Goal: Ask a question

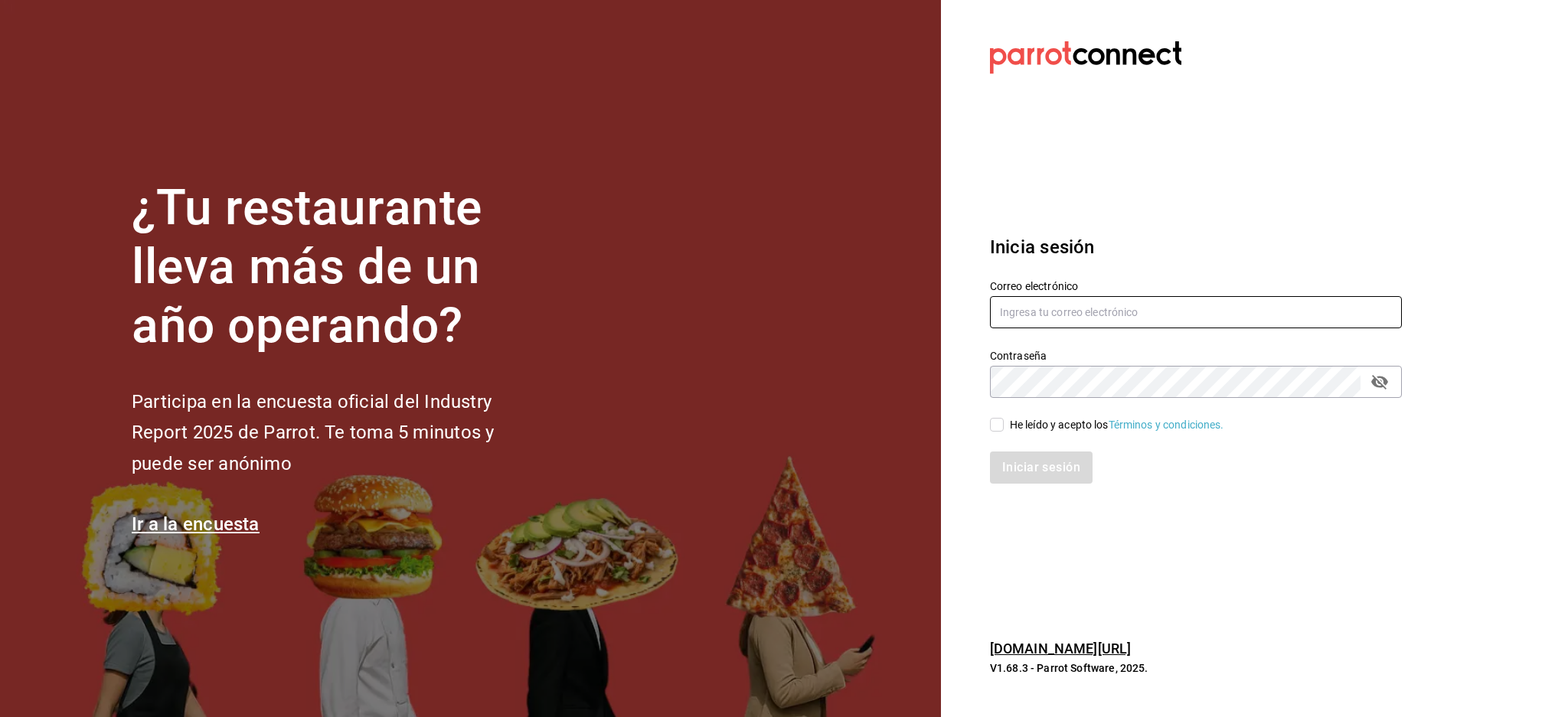
click at [1176, 298] on input "text" at bounding box center [1195, 311] width 412 height 32
paste input "makupoke@huayacan.com"
type input "makupoke@huayacan.com"
click at [1017, 414] on div "He leído y acepto los Términos y condiciones." at bounding box center [1185, 415] width 430 height 35
click at [1018, 424] on div "He leído y acepto los Términos y condiciones." at bounding box center [1117, 425] width 215 height 16
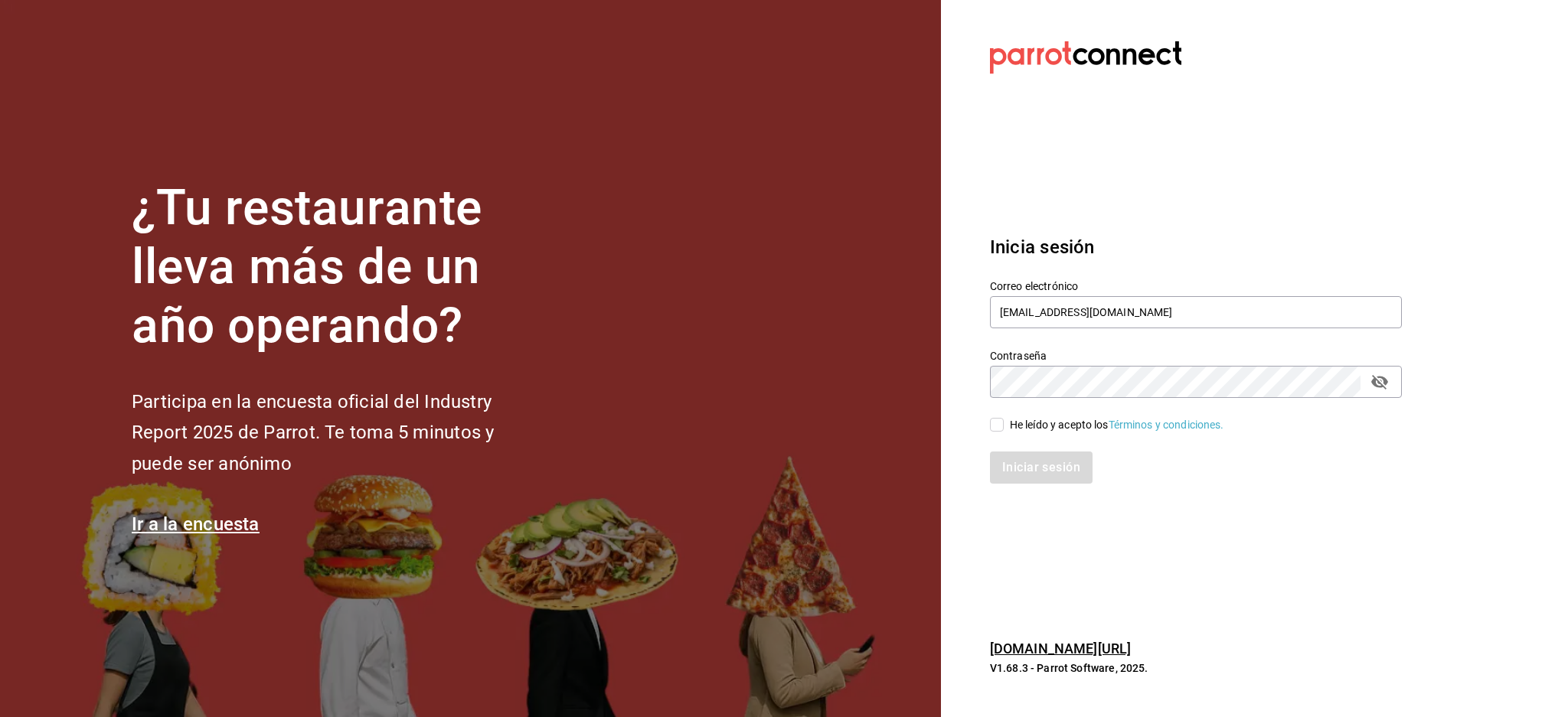
click at [1004, 424] on input "He leído y acepto los Términos y condiciones." at bounding box center [996, 424] width 14 height 14
checkbox input "true"
click at [1019, 471] on button "Iniciar sesión" at bounding box center [1041, 467] width 104 height 32
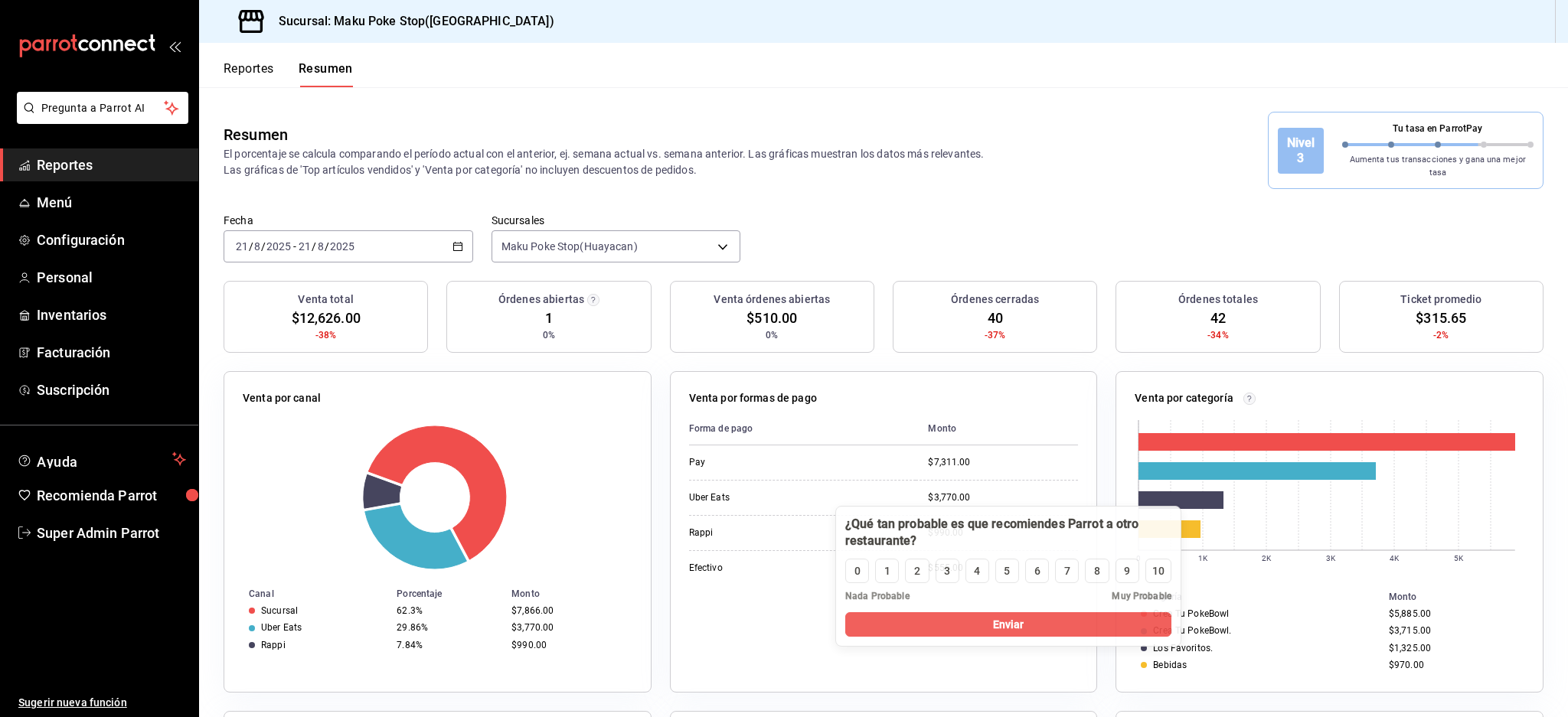
drag, startPoint x: 218, startPoint y: 586, endPoint x: 1024, endPoint y: 501, distance: 810.5
click at [1044, 524] on div at bounding box center [1008, 532] width 326 height 34
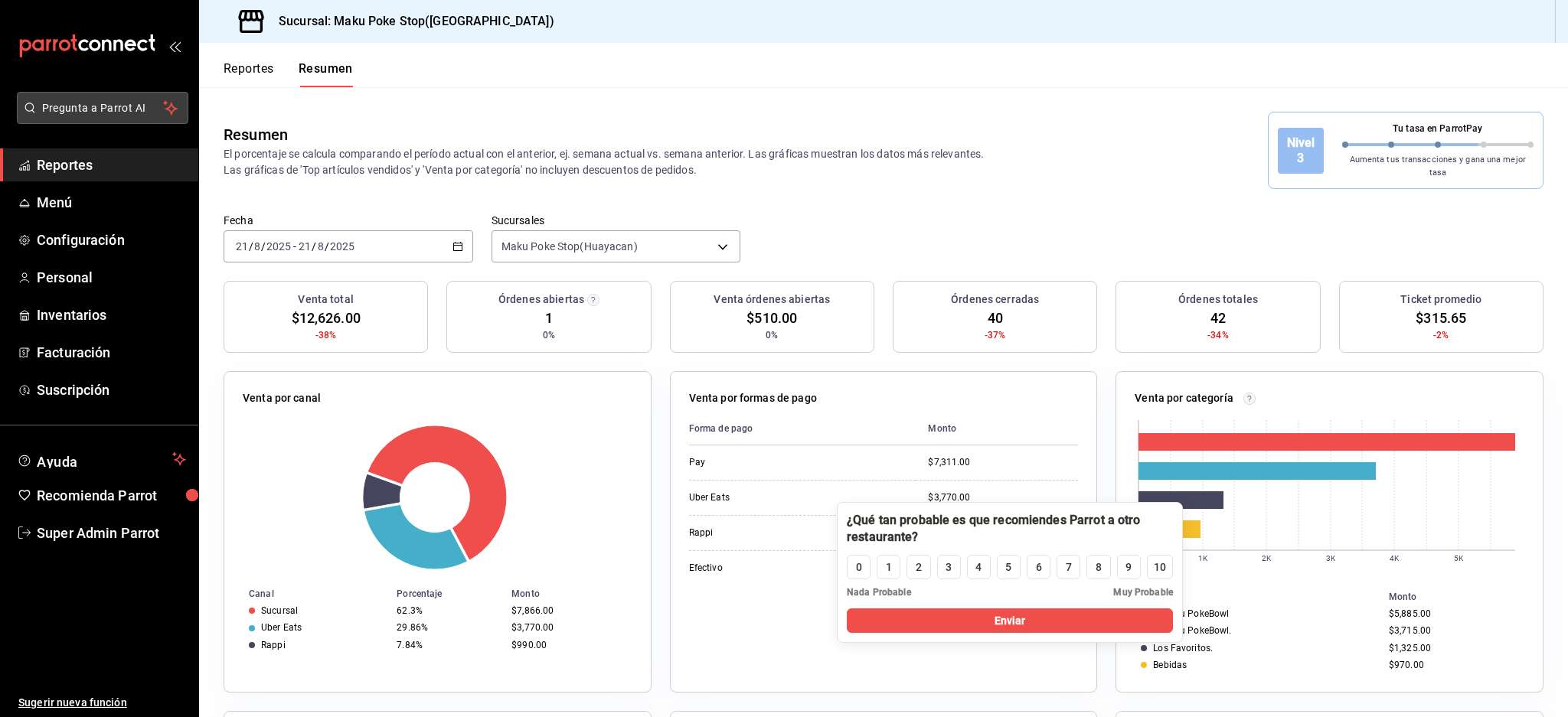
click at [144, 96] on button "Pregunta a Parrot AI" at bounding box center [102, 108] width 172 height 32
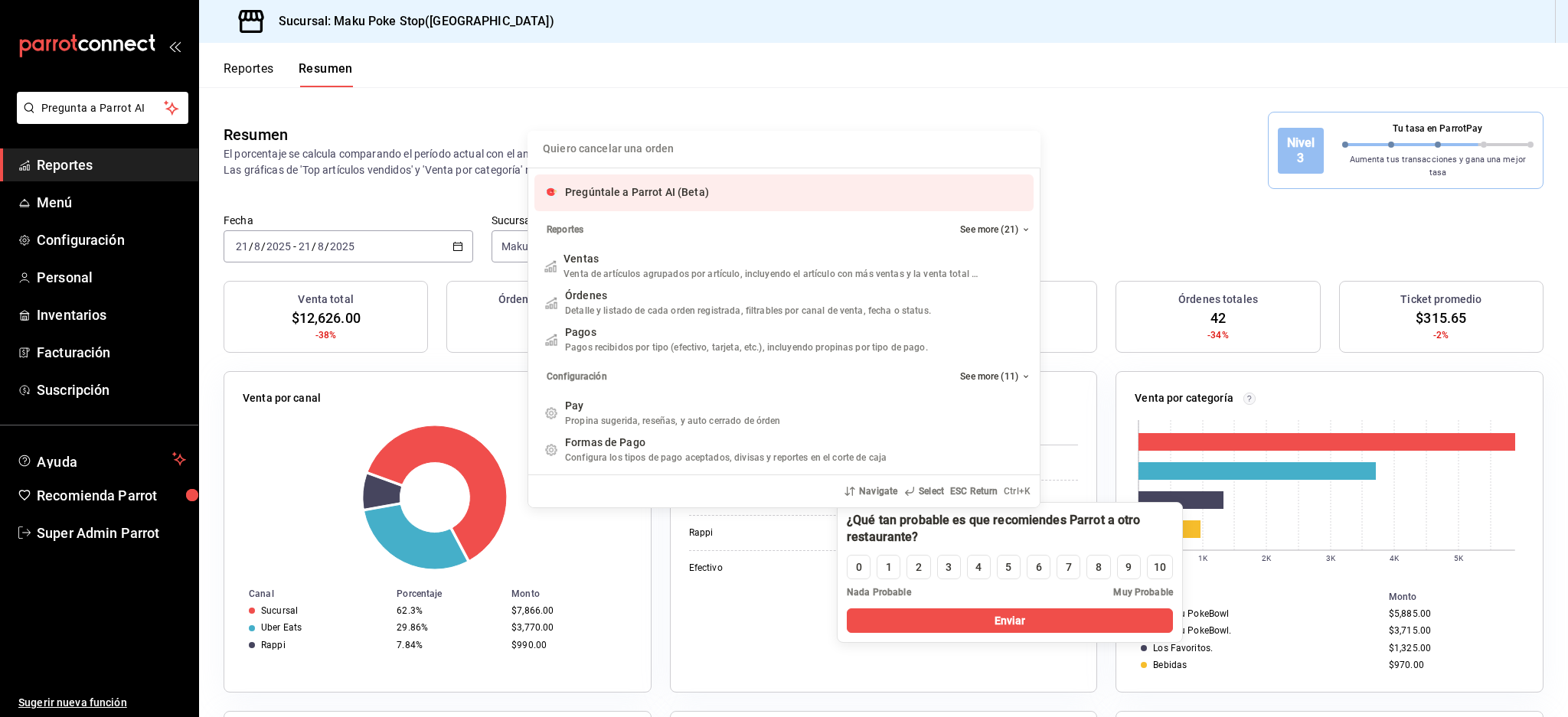
click at [742, 187] on div "Pregúntale a Parrot AI (Beta)" at bounding box center [784, 193] width 499 height 37
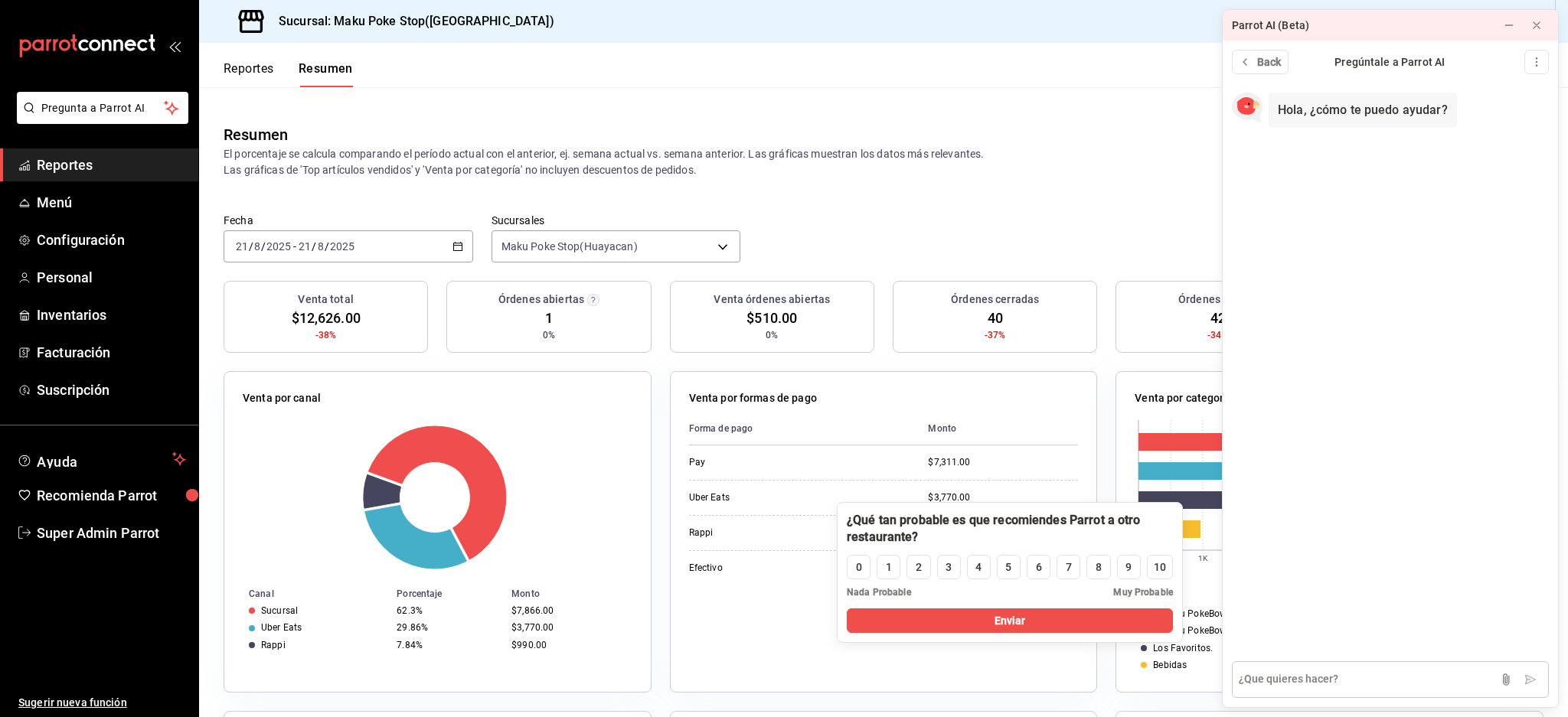
click at [1332, 672] on textarea at bounding box center [1390, 679] width 317 height 37
type textarea "Quisiera apagar todas las integraciones"
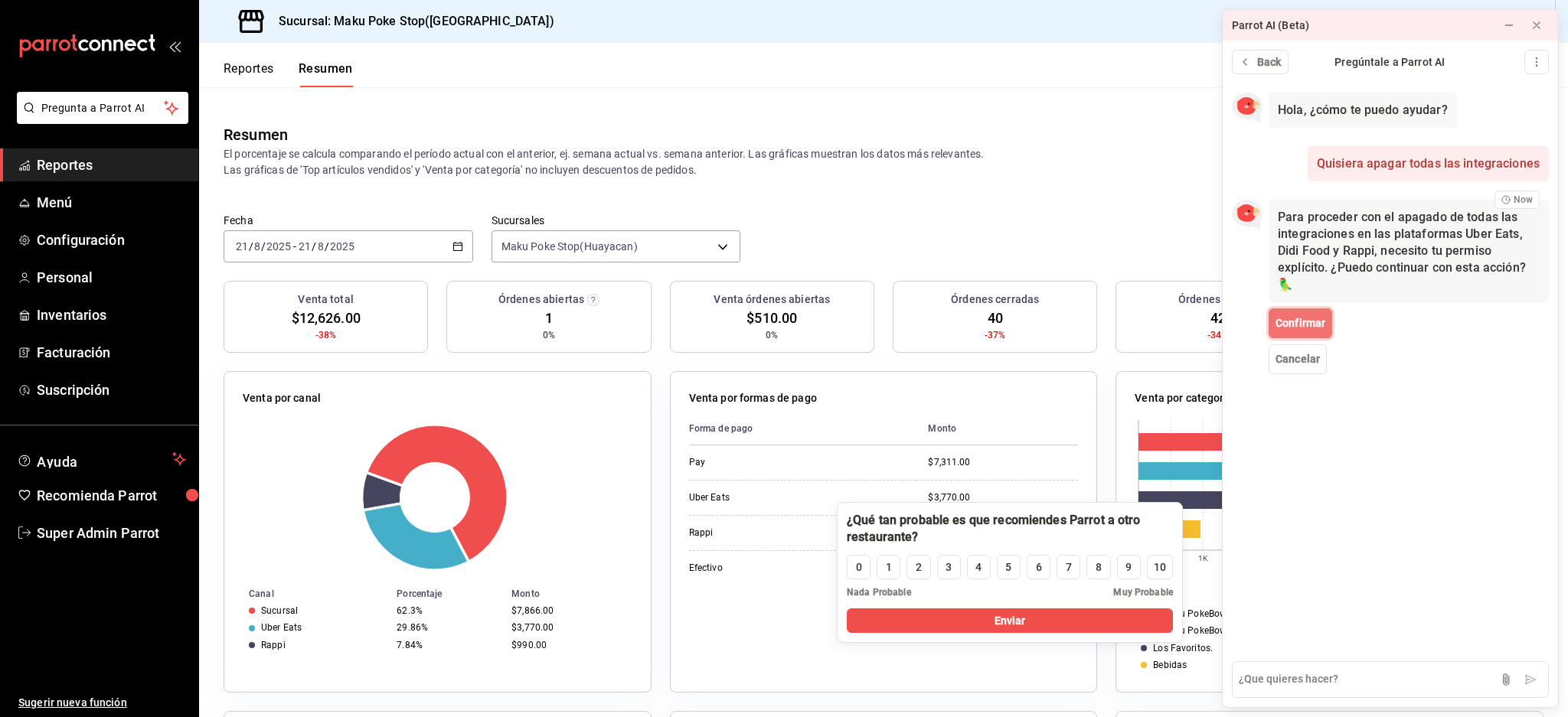
click at [1295, 323] on span "Confirmar" at bounding box center [1299, 323] width 50 height 16
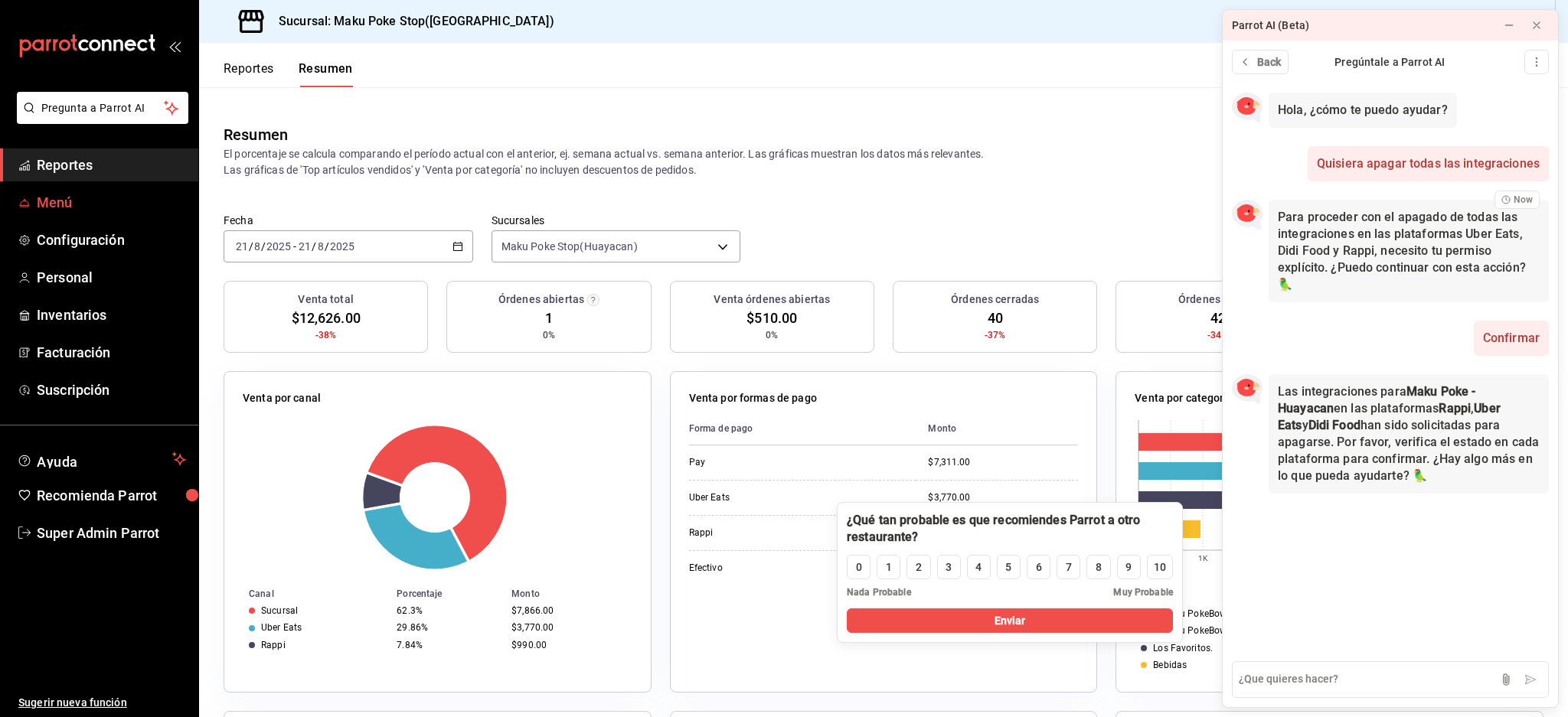
click at [79, 205] on span "Menú" at bounding box center [112, 202] width 150 height 20
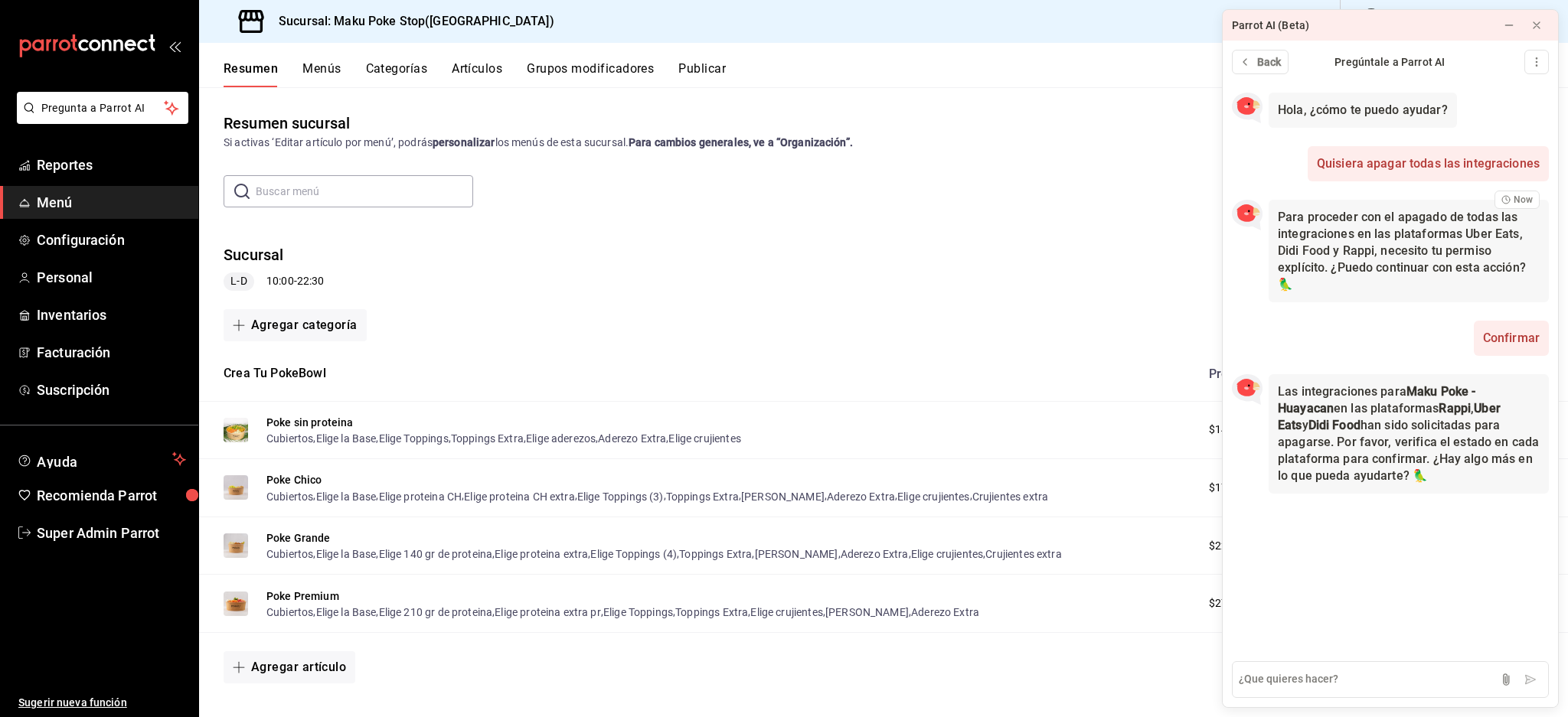
click at [713, 74] on button "Publicar" at bounding box center [702, 74] width 48 height 26
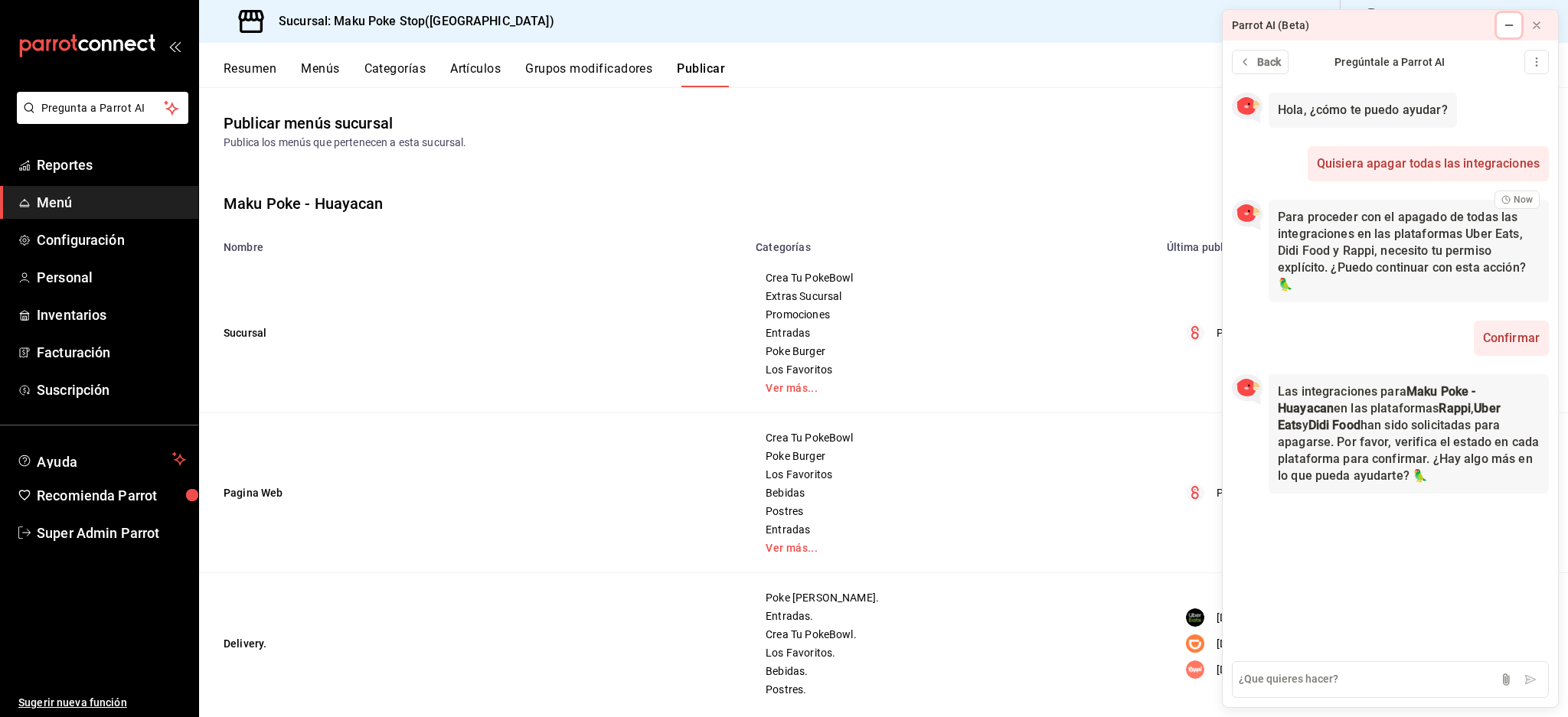
click at [1507, 26] on icon at bounding box center [1509, 25] width 13 height 13
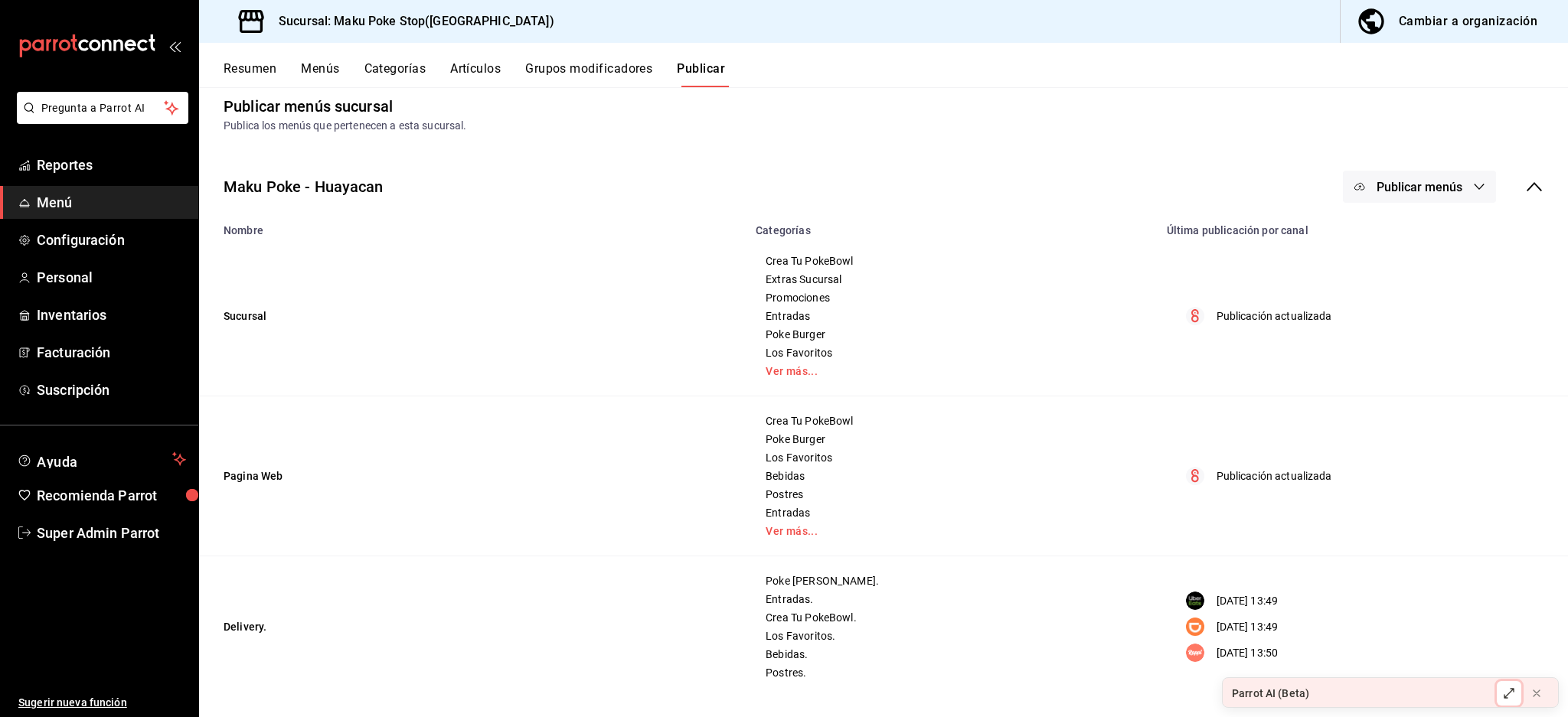
scroll to position [20, 0]
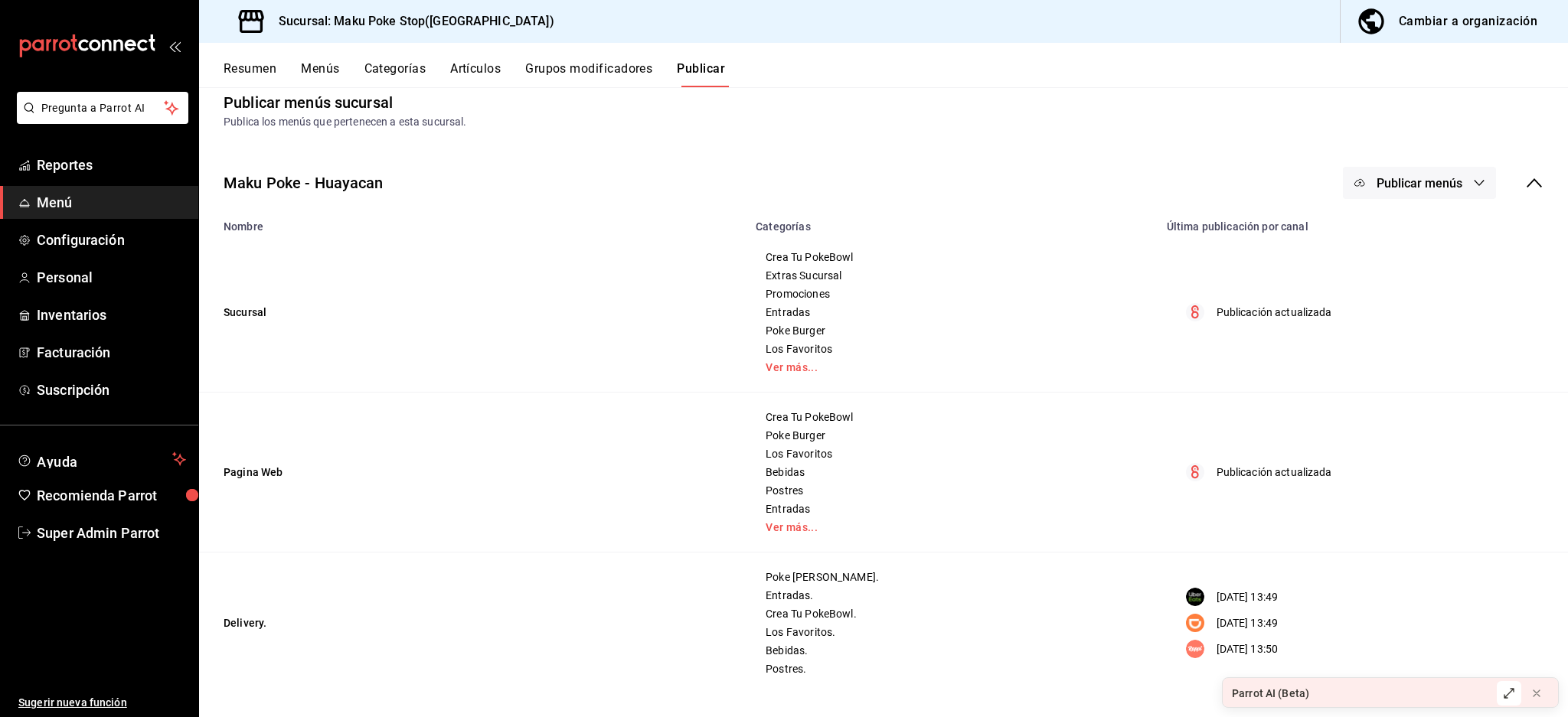
click at [239, 72] on button "Resumen" at bounding box center [250, 74] width 52 height 26
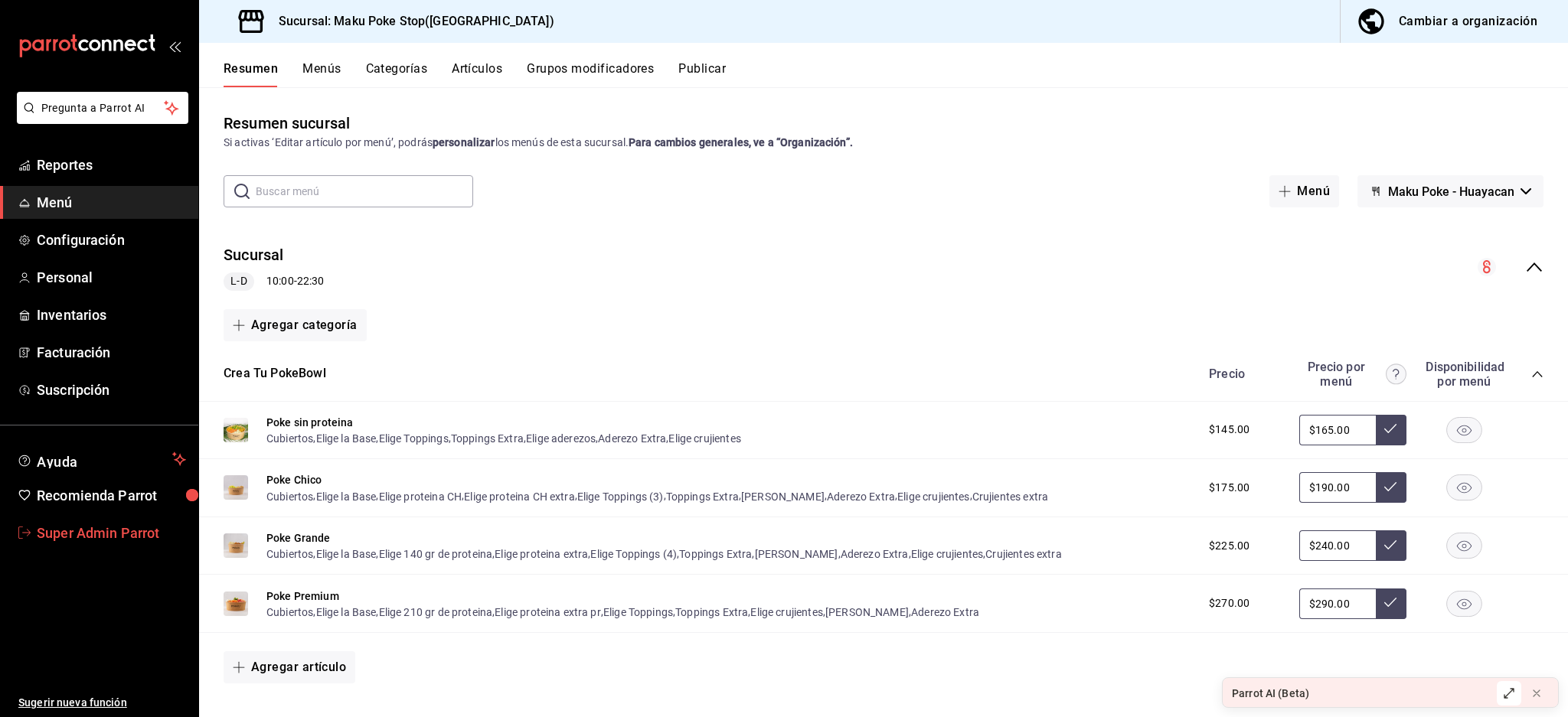
click at [78, 534] on span "Super Admin Parrot" at bounding box center [112, 532] width 150 height 20
